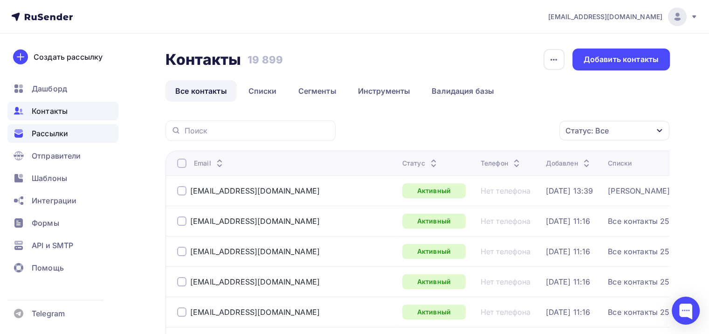
click at [53, 130] on span "Рассылки" at bounding box center [50, 133] width 36 height 11
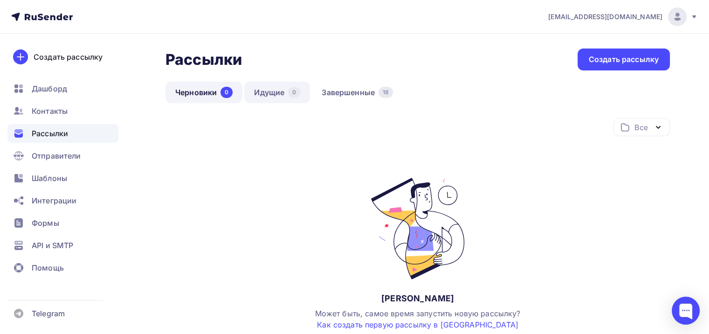
click at [281, 89] on link "Идущие 0" at bounding box center [277, 92] width 66 height 21
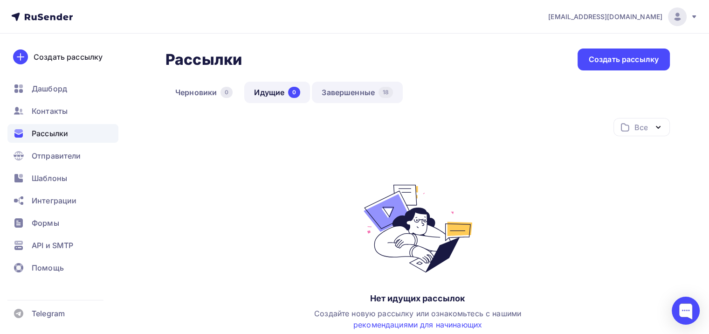
click at [334, 92] on link "Завершенные 18" at bounding box center [357, 92] width 91 height 21
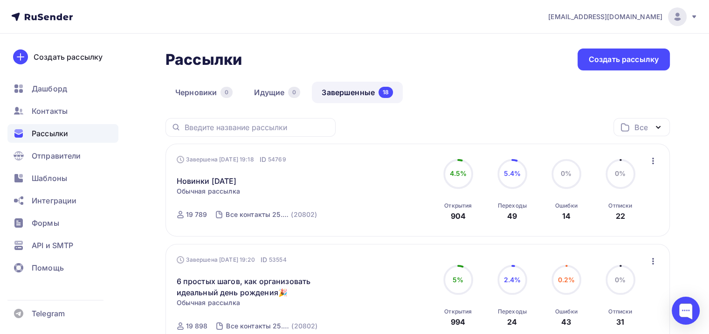
click at [515, 151] on div "Завершена [DATE] 19:18 ID 54769 Новинки [DATE] Статистика Обзор рассылки Копиро…" at bounding box center [417, 190] width 504 height 93
click at [225, 181] on link "Новинки [DATE]" at bounding box center [207, 180] width 60 height 11
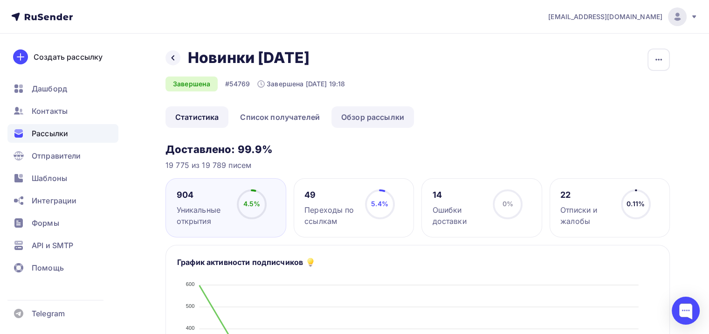
click at [379, 116] on link "Обзор рассылки" at bounding box center [372, 116] width 82 height 21
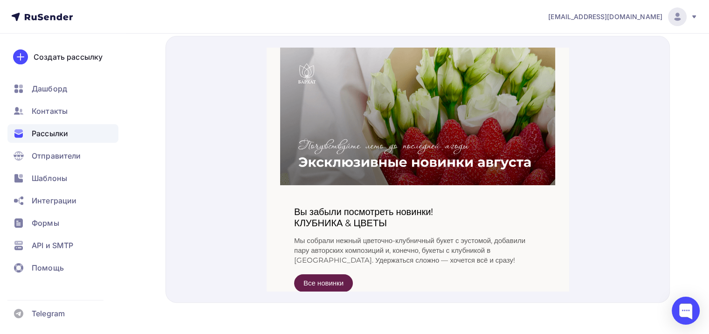
scroll to position [383, 0]
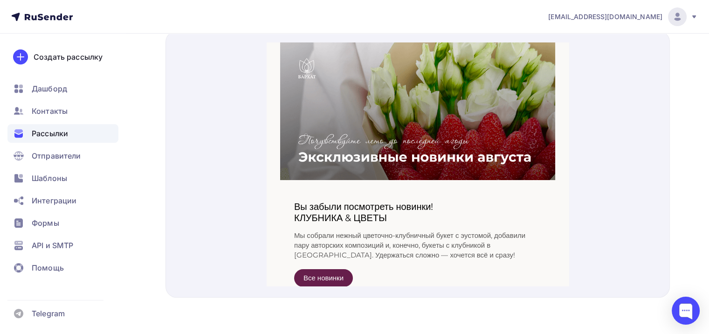
click at [573, 85] on div at bounding box center [417, 164] width 504 height 267
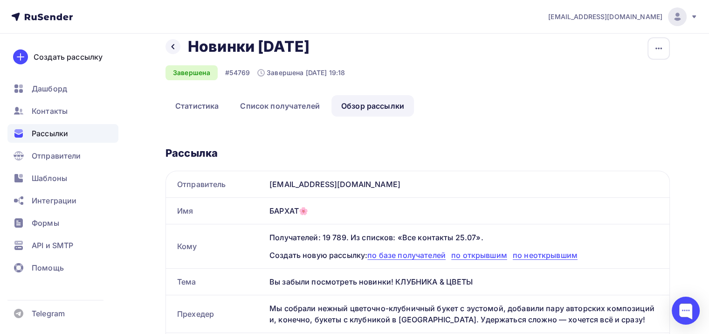
scroll to position [0, 0]
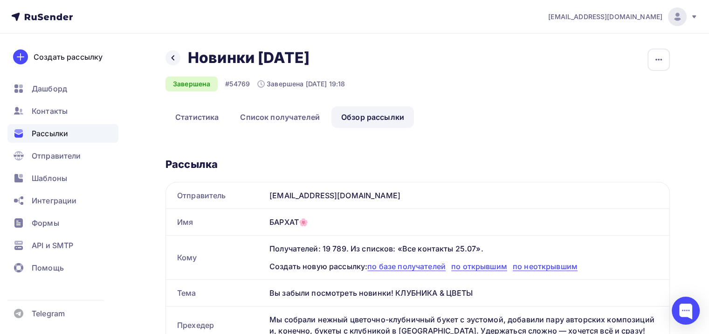
click at [171, 55] on icon at bounding box center [172, 57] width 7 height 7
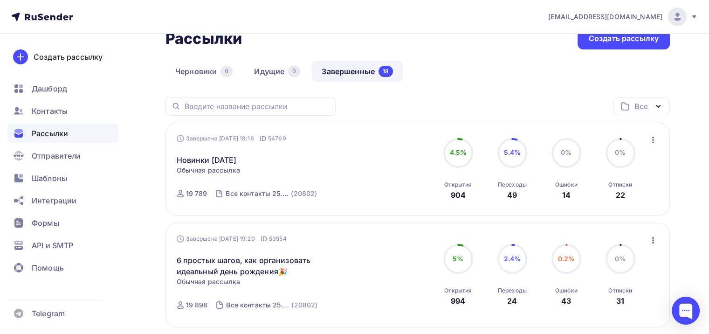
scroll to position [93, 0]
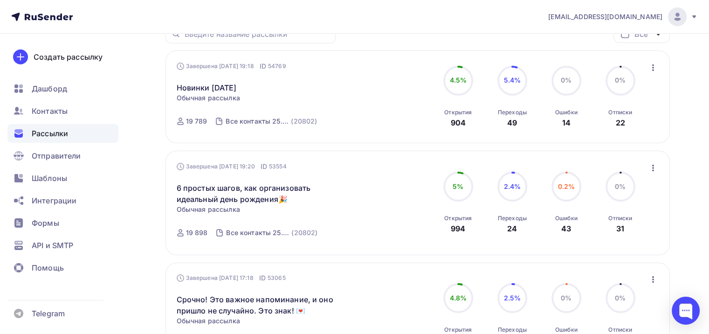
click at [392, 70] on div "Завершена [DATE] 19:18 ID 54769 Новинки [DATE] Статистика Обзор рассылки Копиро…" at bounding box center [418, 97] width 482 height 71
click at [233, 89] on link "Новинки [DATE]" at bounding box center [207, 87] width 60 height 11
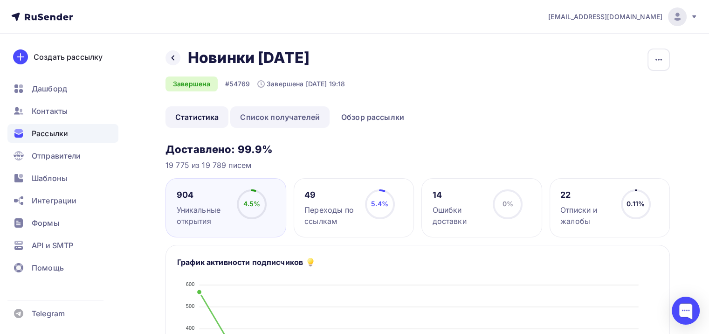
click at [277, 110] on link "Список получателей" at bounding box center [279, 116] width 99 height 21
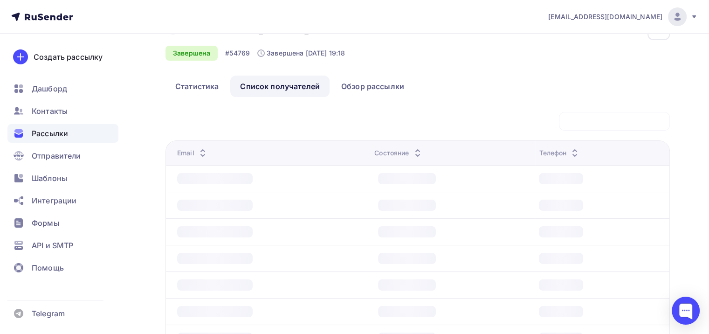
scroll to position [47, 0]
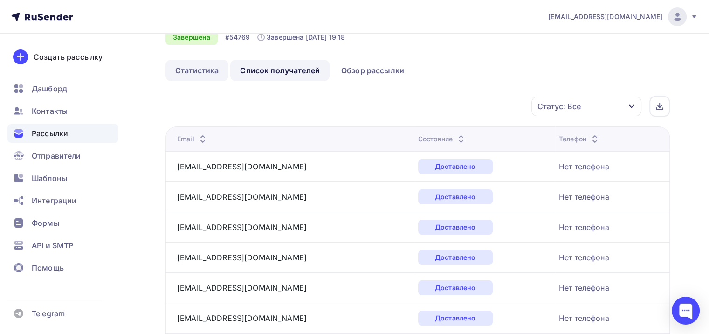
click at [202, 63] on link "Статистика" at bounding box center [196, 70] width 63 height 21
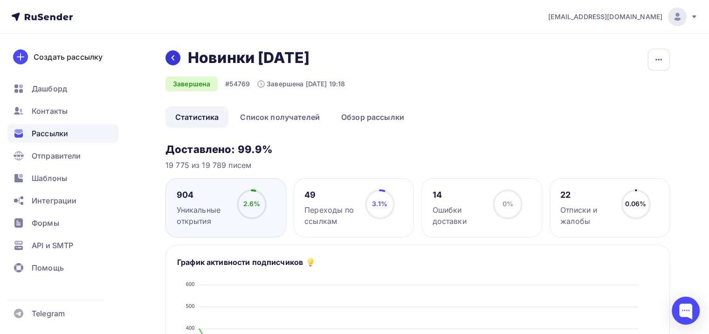
click at [170, 62] on div at bounding box center [172, 57] width 15 height 15
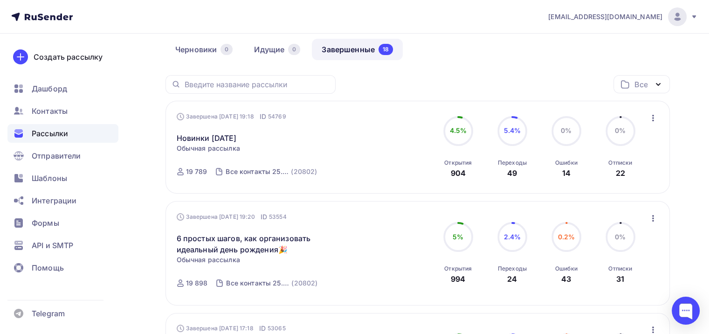
scroll to position [47, 0]
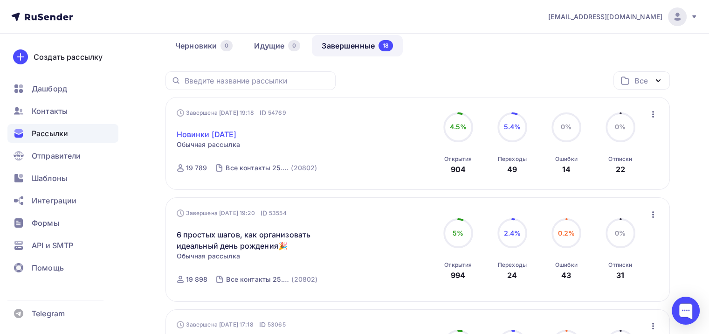
click at [213, 135] on link "Новинки [DATE]" at bounding box center [207, 134] width 60 height 11
